Goal: Transaction & Acquisition: Purchase product/service

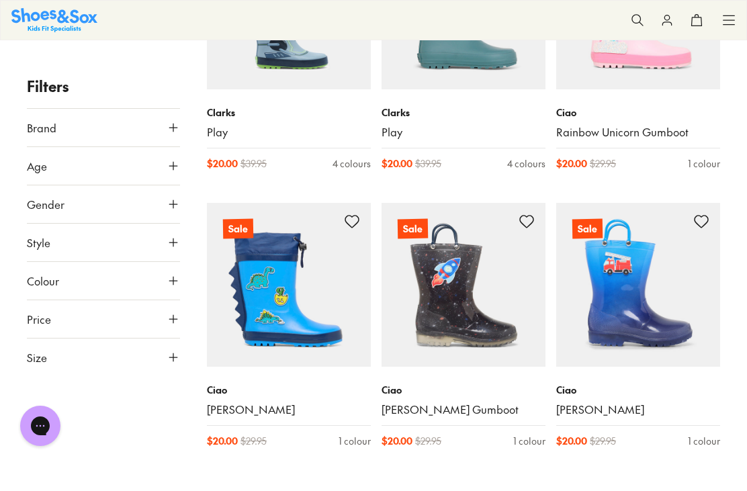
scroll to position [665, 0]
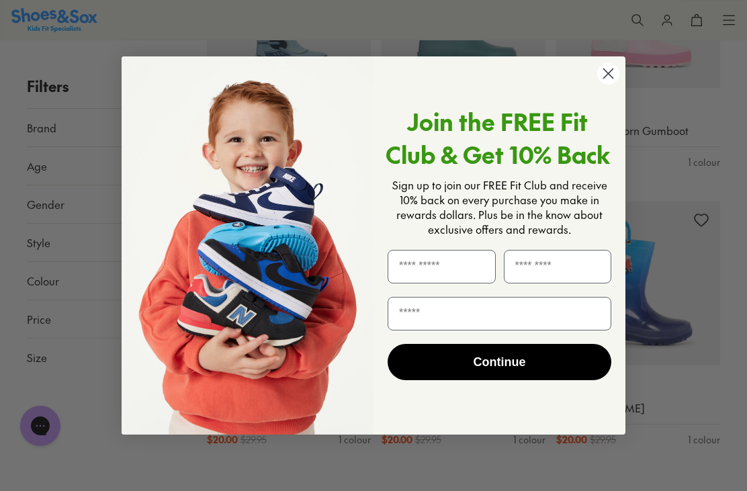
click at [608, 85] on circle "Close dialog" at bounding box center [609, 74] width 22 height 22
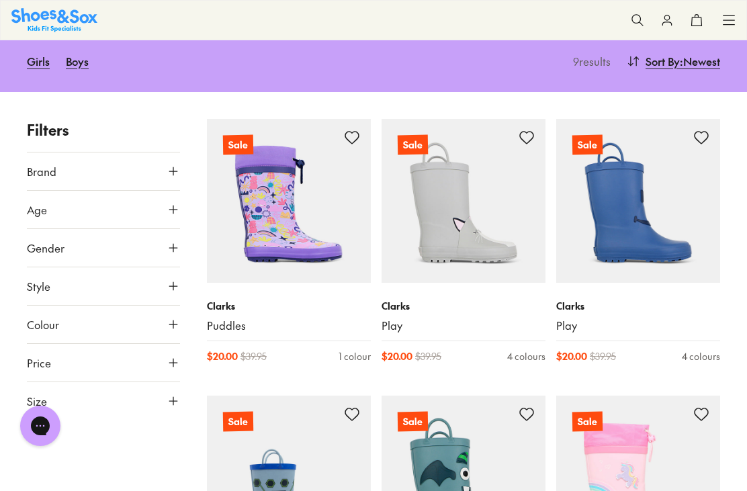
scroll to position [169, 0]
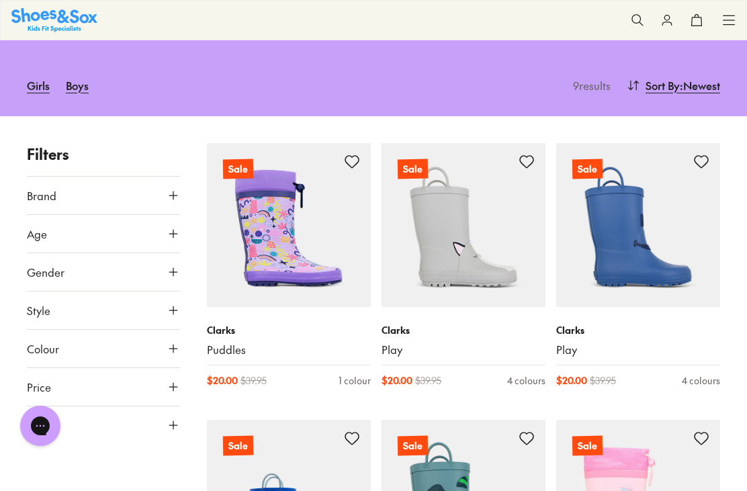
click at [399, 319] on div "Clarks Play $ 20.00 $ 39.95 4 colours" at bounding box center [464, 355] width 164 height 97
click at [483, 247] on img at bounding box center [464, 225] width 164 height 164
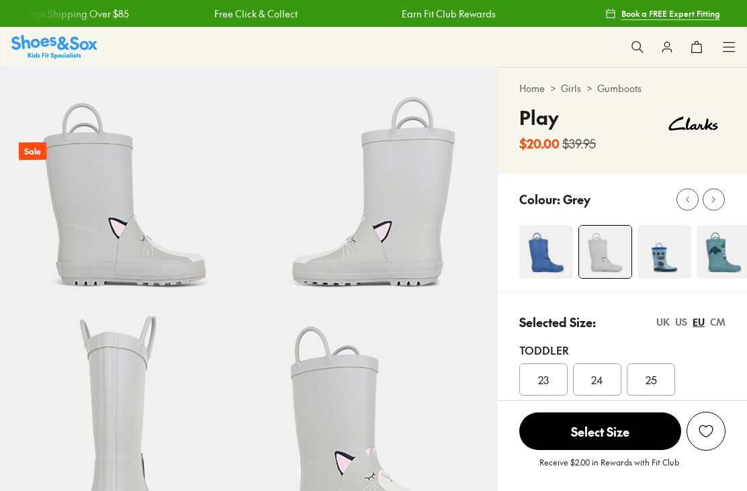
select select "*"
click at [663, 323] on div "UK" at bounding box center [663, 322] width 13 height 14
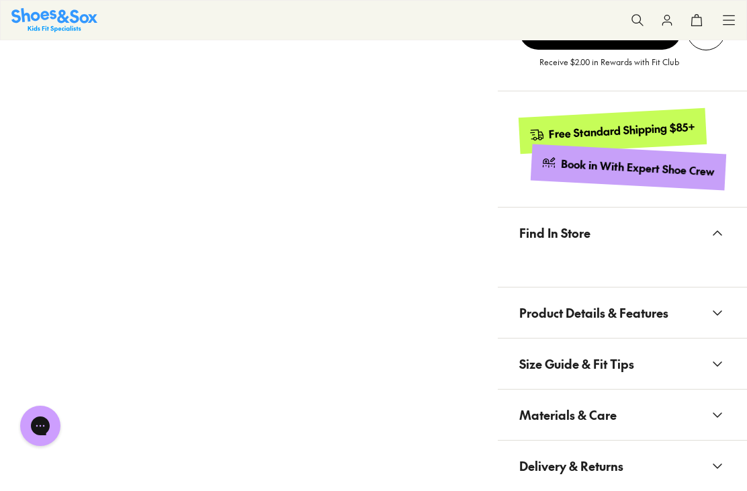
scroll to position [787, 0]
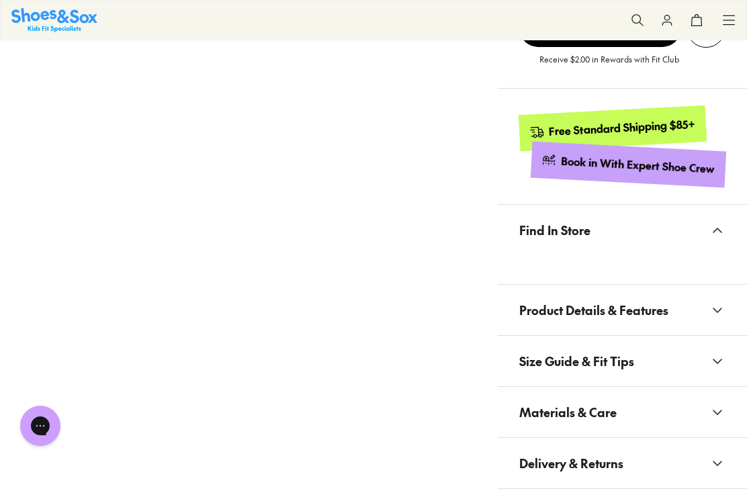
click at [724, 309] on icon at bounding box center [718, 310] width 16 height 16
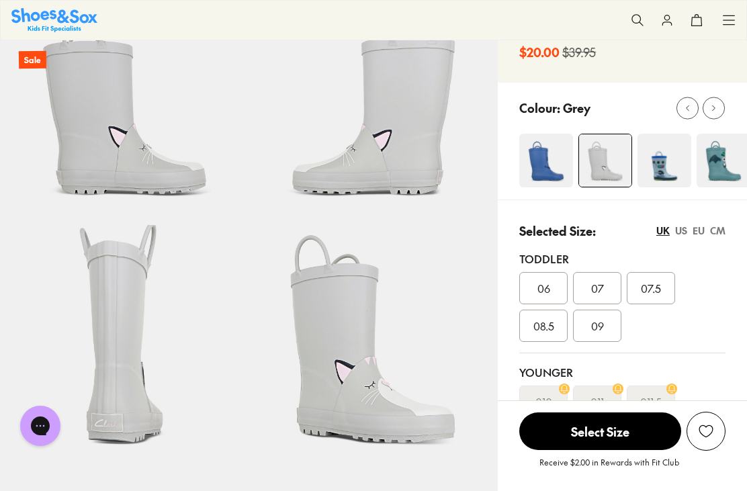
scroll to position [0, 0]
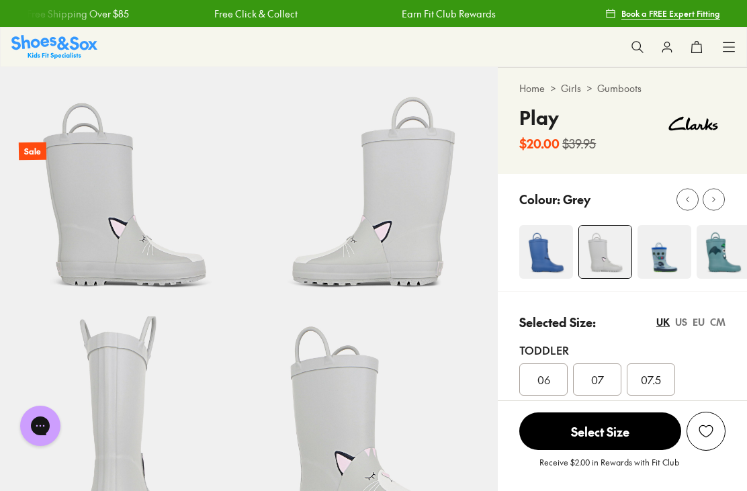
click at [544, 255] on img at bounding box center [547, 252] width 54 height 54
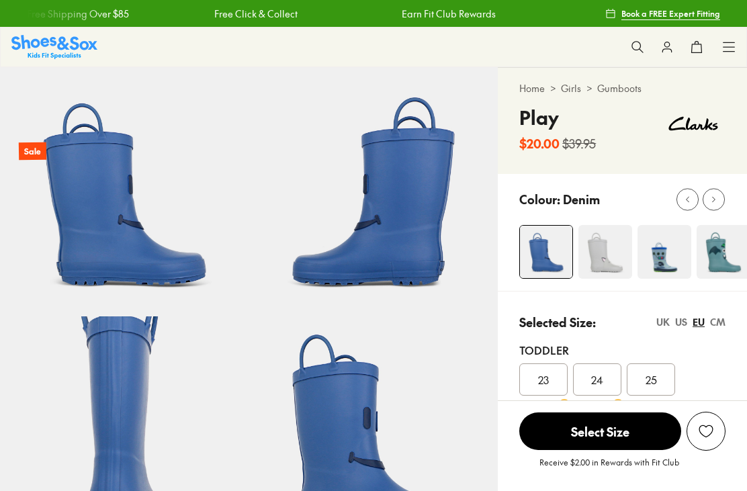
select select "*"
click at [658, 323] on div "UK" at bounding box center [663, 322] width 13 height 14
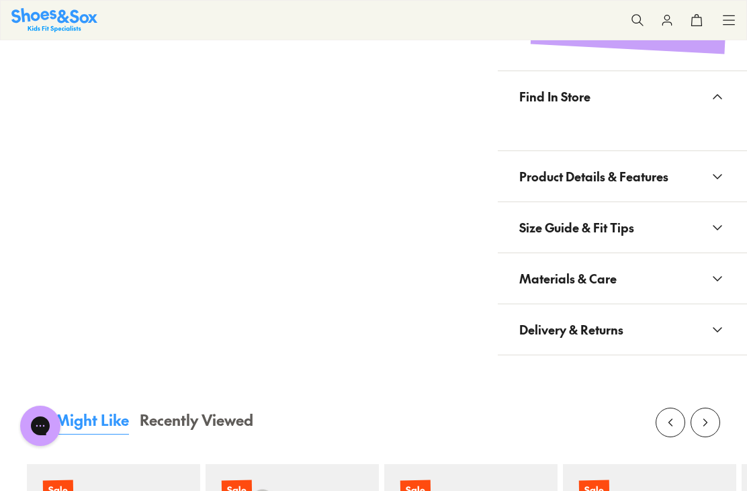
scroll to position [928, 0]
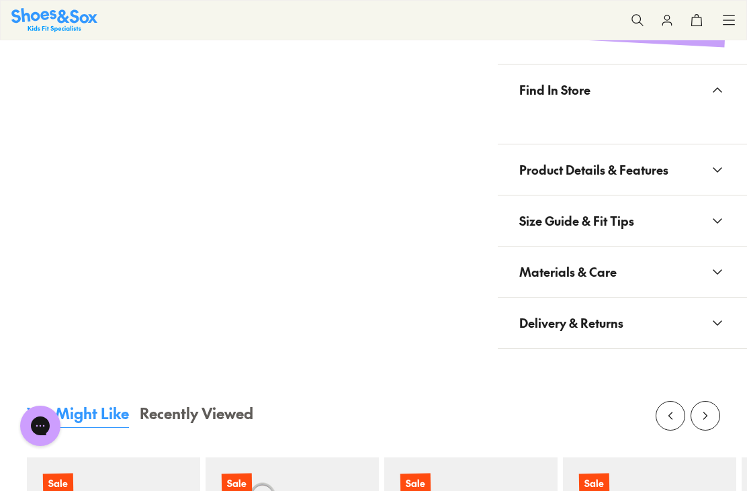
click at [721, 172] on icon at bounding box center [718, 170] width 16 height 16
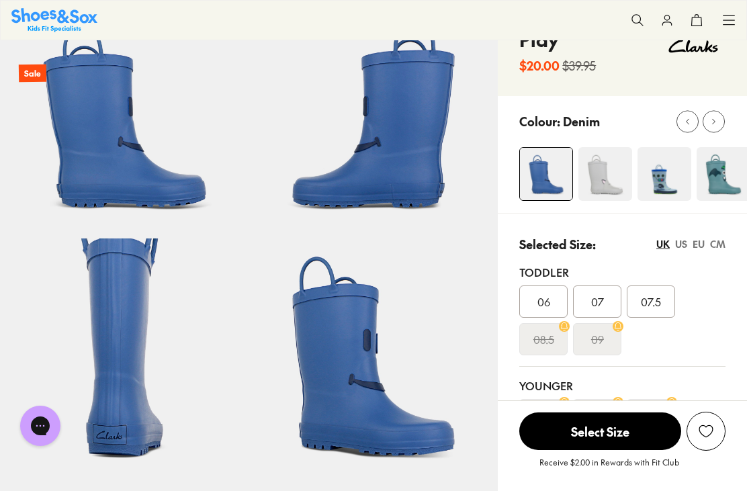
scroll to position [0, 0]
